Goal: Information Seeking & Learning: Check status

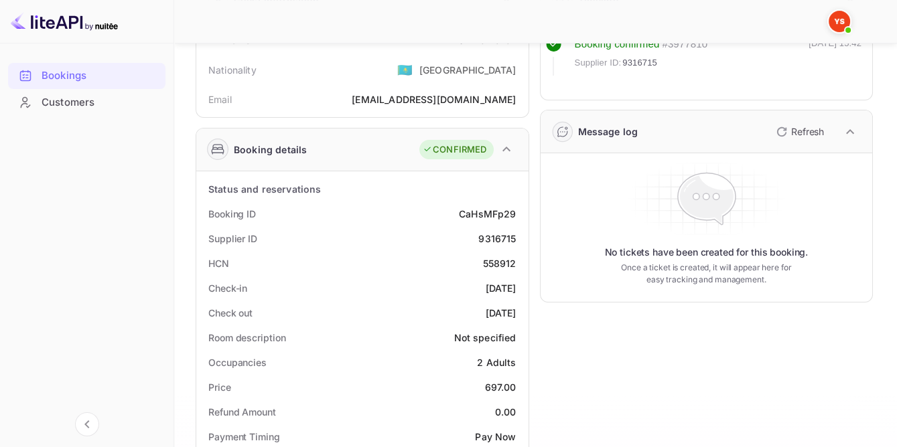
scroll to position [182, 0]
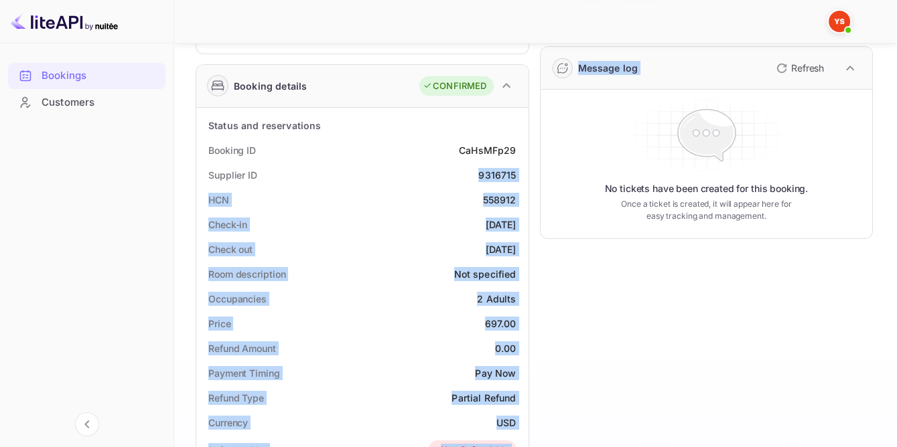
drag, startPoint x: 473, startPoint y: 171, endPoint x: 540, endPoint y: 174, distance: 67.0
click at [540, 174] on div "Guest information Full name Artem Tcutckov Nationality 🇰🇿 [DEMOGRAPHIC_DATA] Em…" at bounding box center [529, 379] width 688 height 951
click at [412, 182] on div "Supplier ID 9316715" at bounding box center [362, 175] width 321 height 25
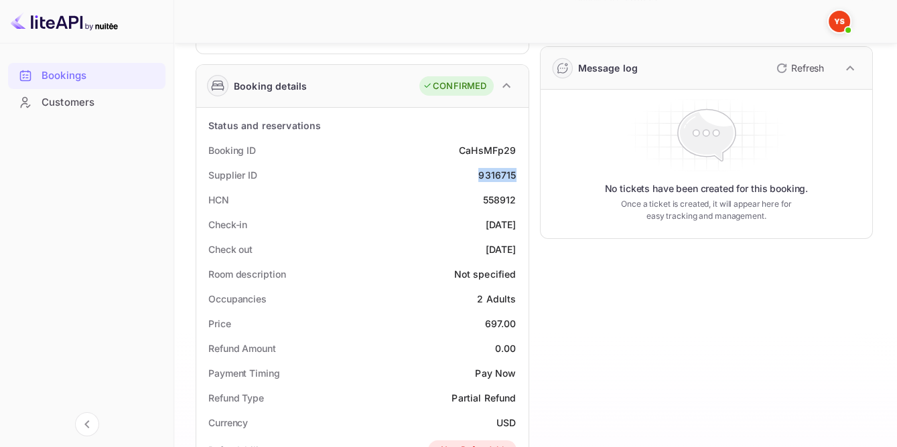
drag, startPoint x: 481, startPoint y: 172, endPoint x: 525, endPoint y: 173, distance: 44.2
copy div "9316715"
drag, startPoint x: 482, startPoint y: 321, endPoint x: 522, endPoint y: 320, distance: 39.5
click at [522, 320] on div "Price 697.00" at bounding box center [362, 323] width 321 height 25
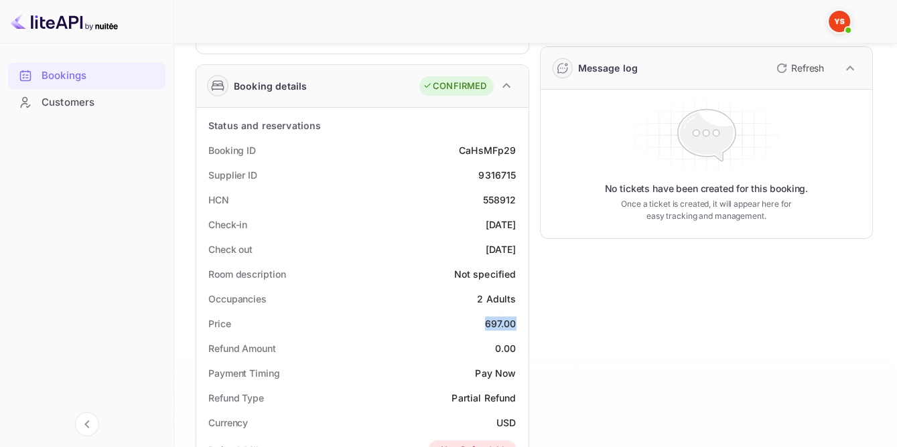
copy div "697.00"
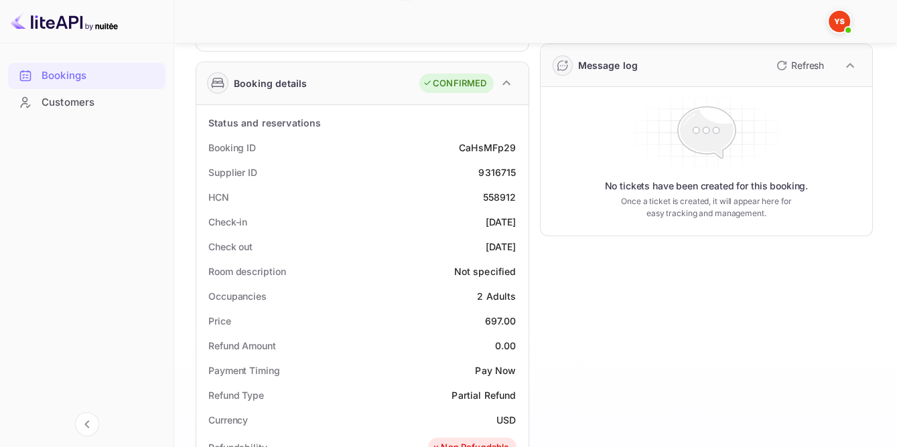
scroll to position [0, 0]
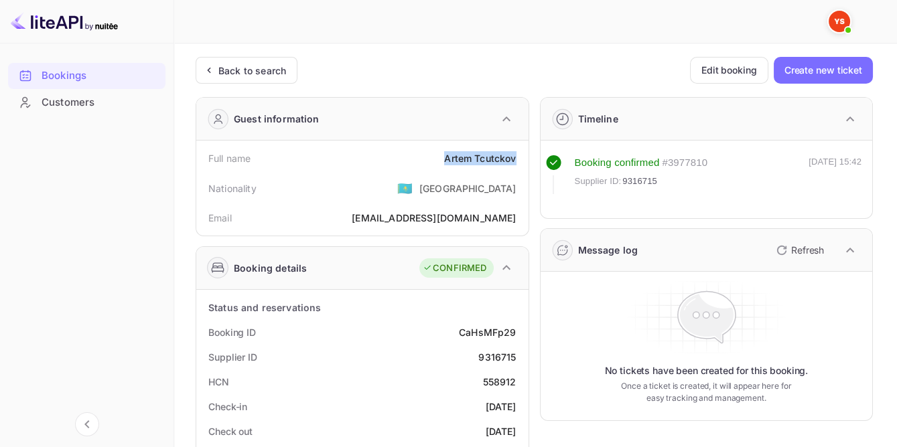
drag, startPoint x: 452, startPoint y: 158, endPoint x: 521, endPoint y: 161, distance: 69.0
click at [521, 161] on div "Full name [PERSON_NAME]" at bounding box center [362, 158] width 321 height 25
copy div "Artem Tcutckov"
